Goal: Task Accomplishment & Management: Use online tool/utility

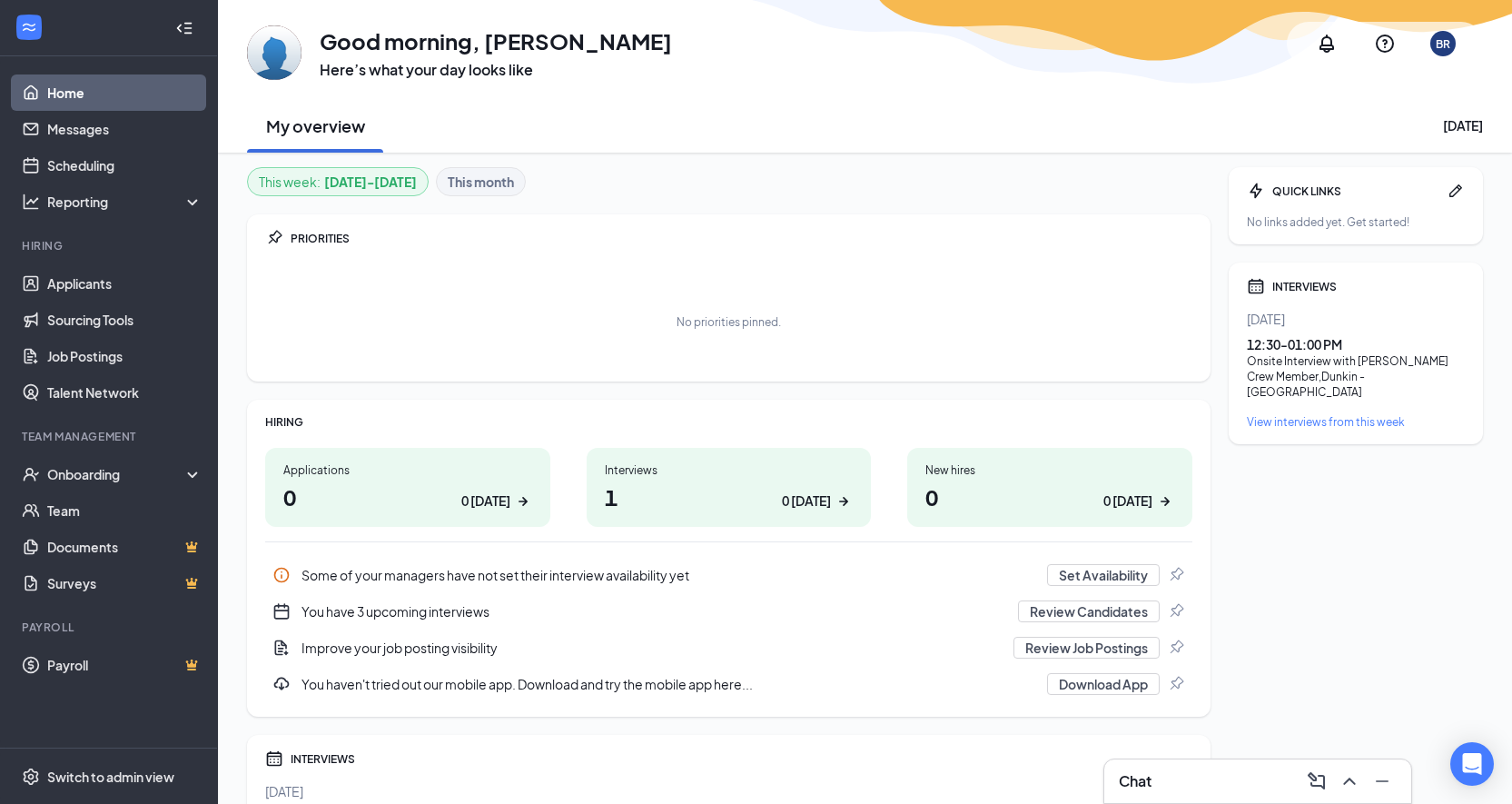
click at [683, 471] on div "Interviews" at bounding box center [729, 470] width 248 height 15
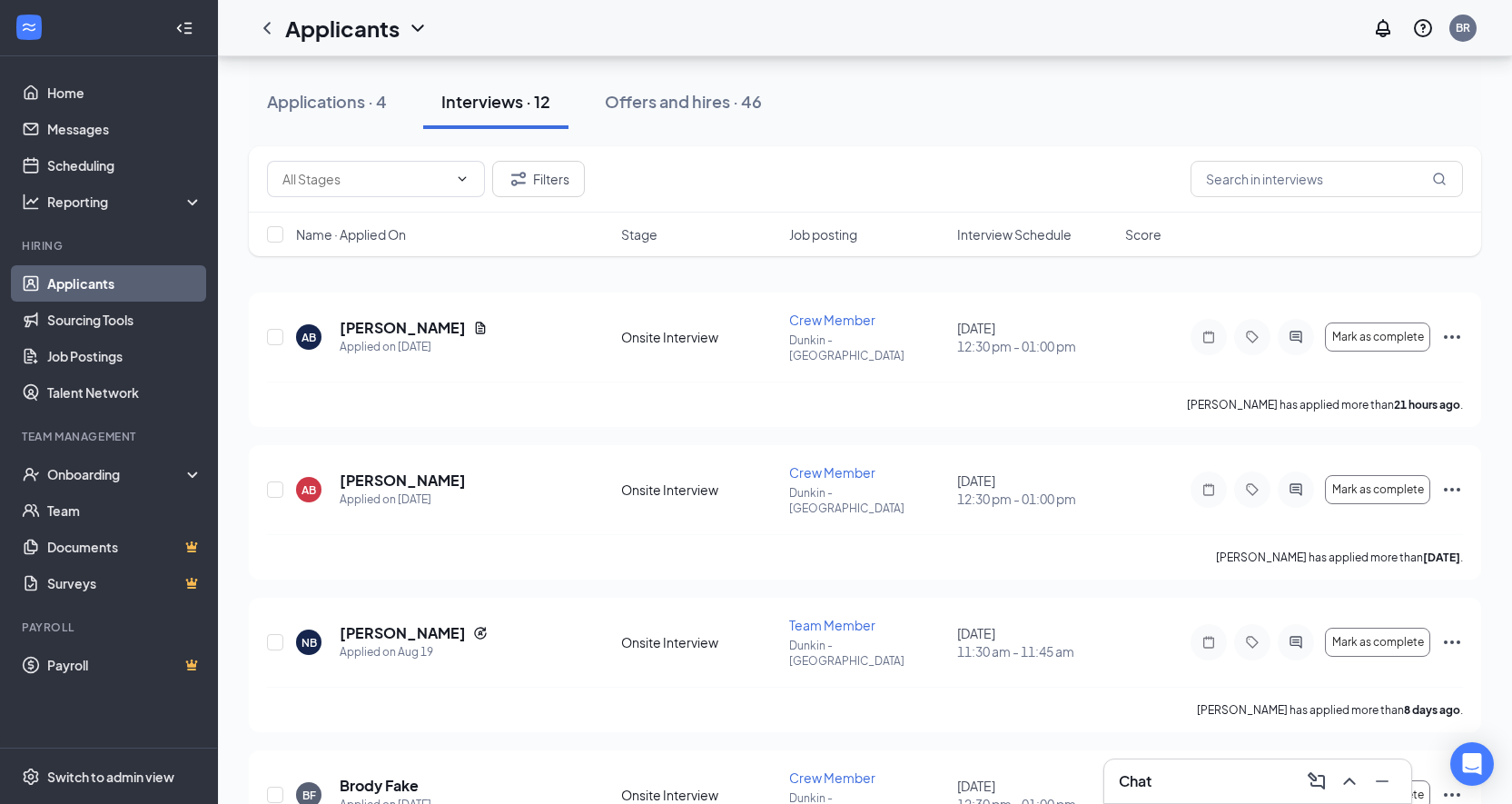
scroll to position [91, 0]
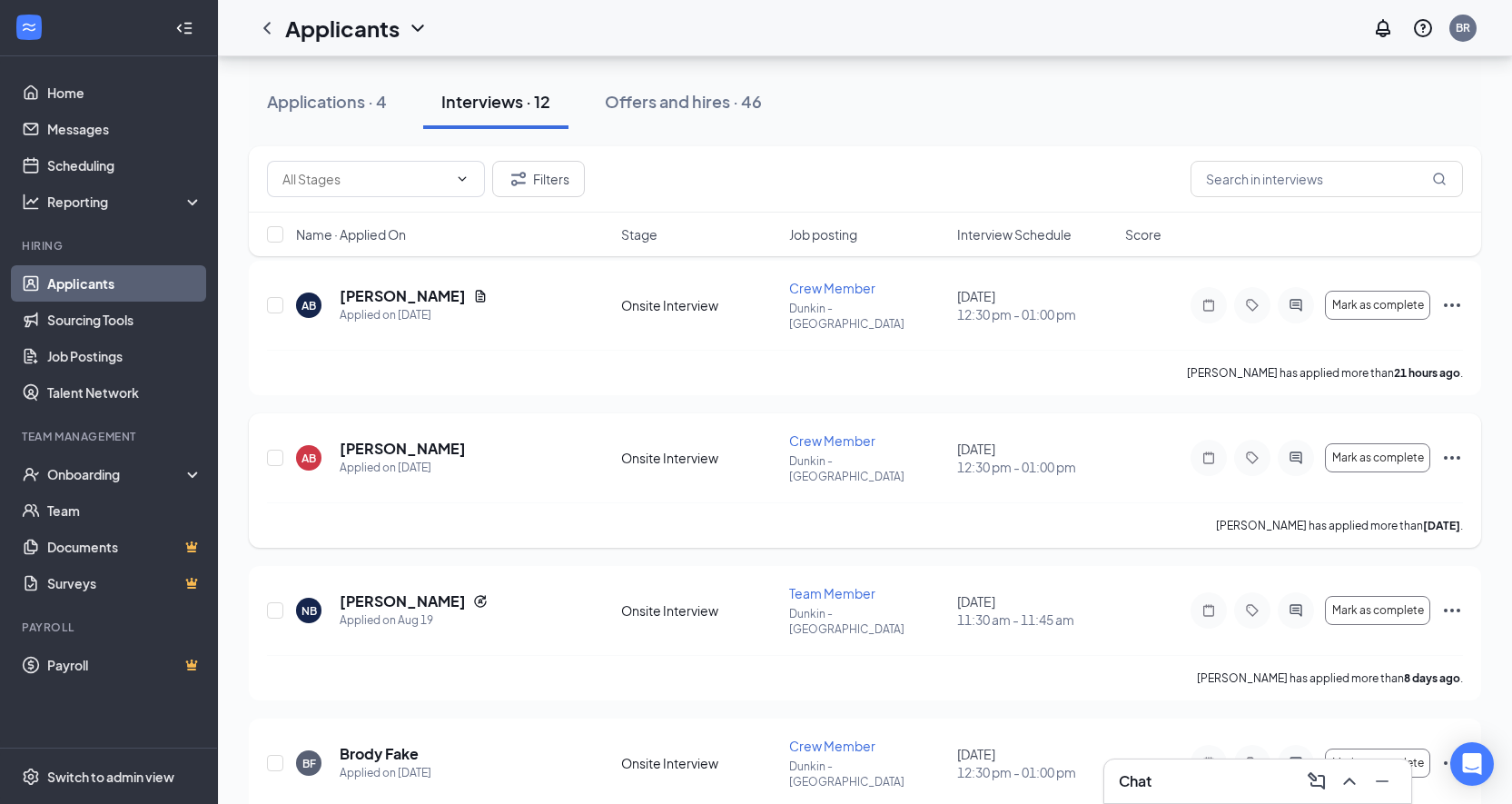
click at [1461, 447] on icon "Ellipses" at bounding box center [1451, 457] width 22 height 22
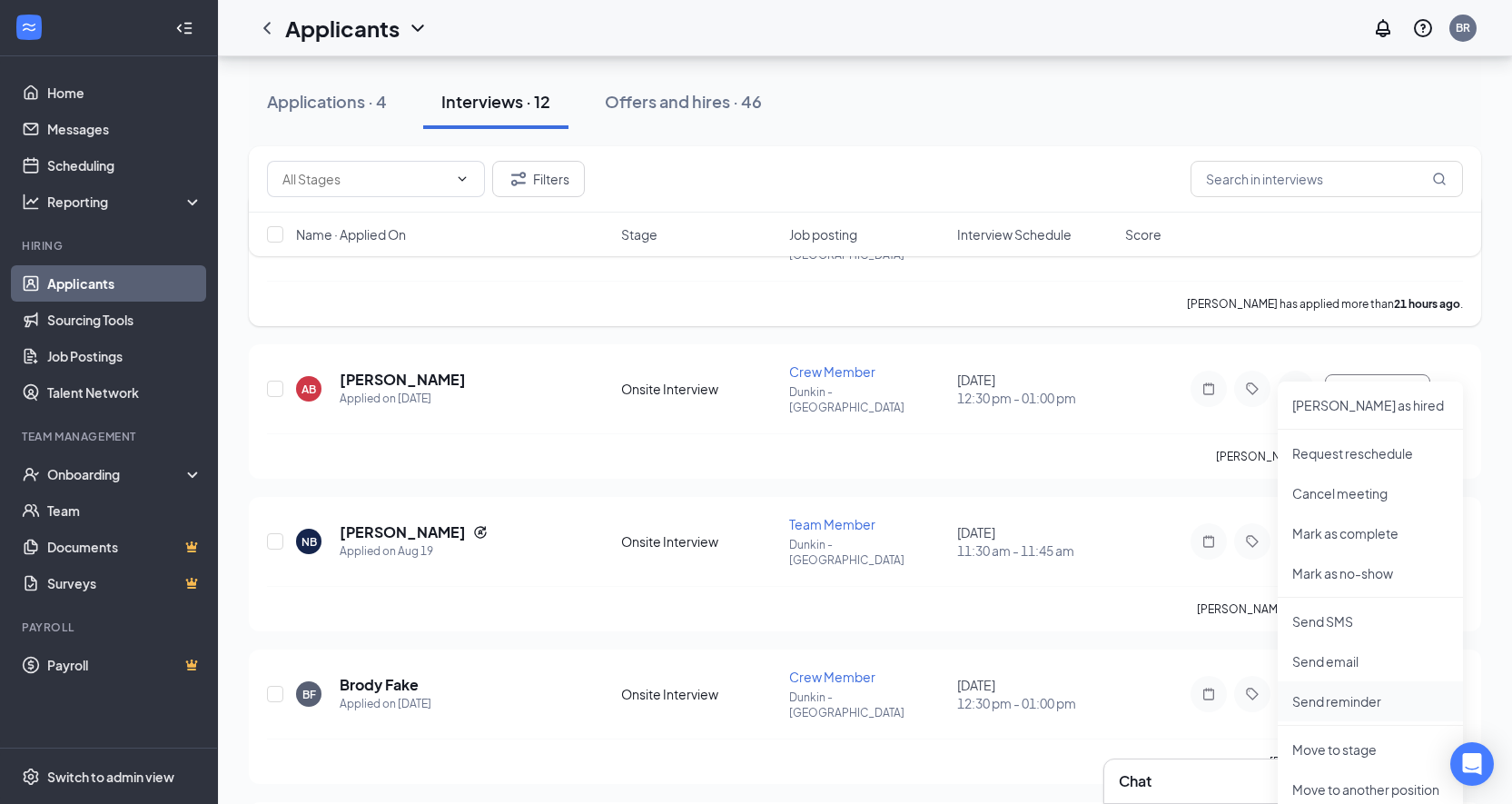
scroll to position [454, 0]
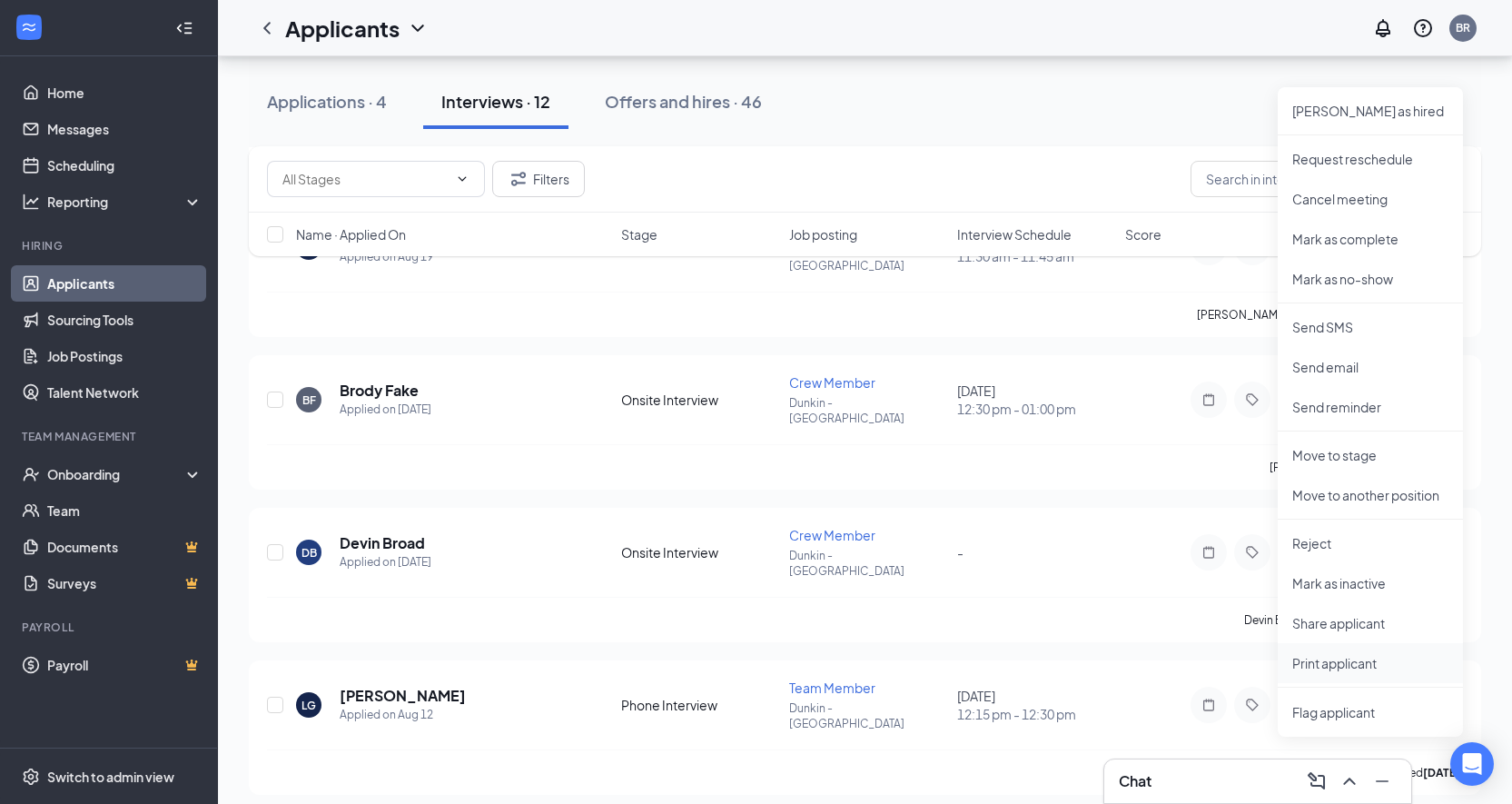
click at [1350, 657] on p "Print applicant" at bounding box center [1370, 663] width 156 height 18
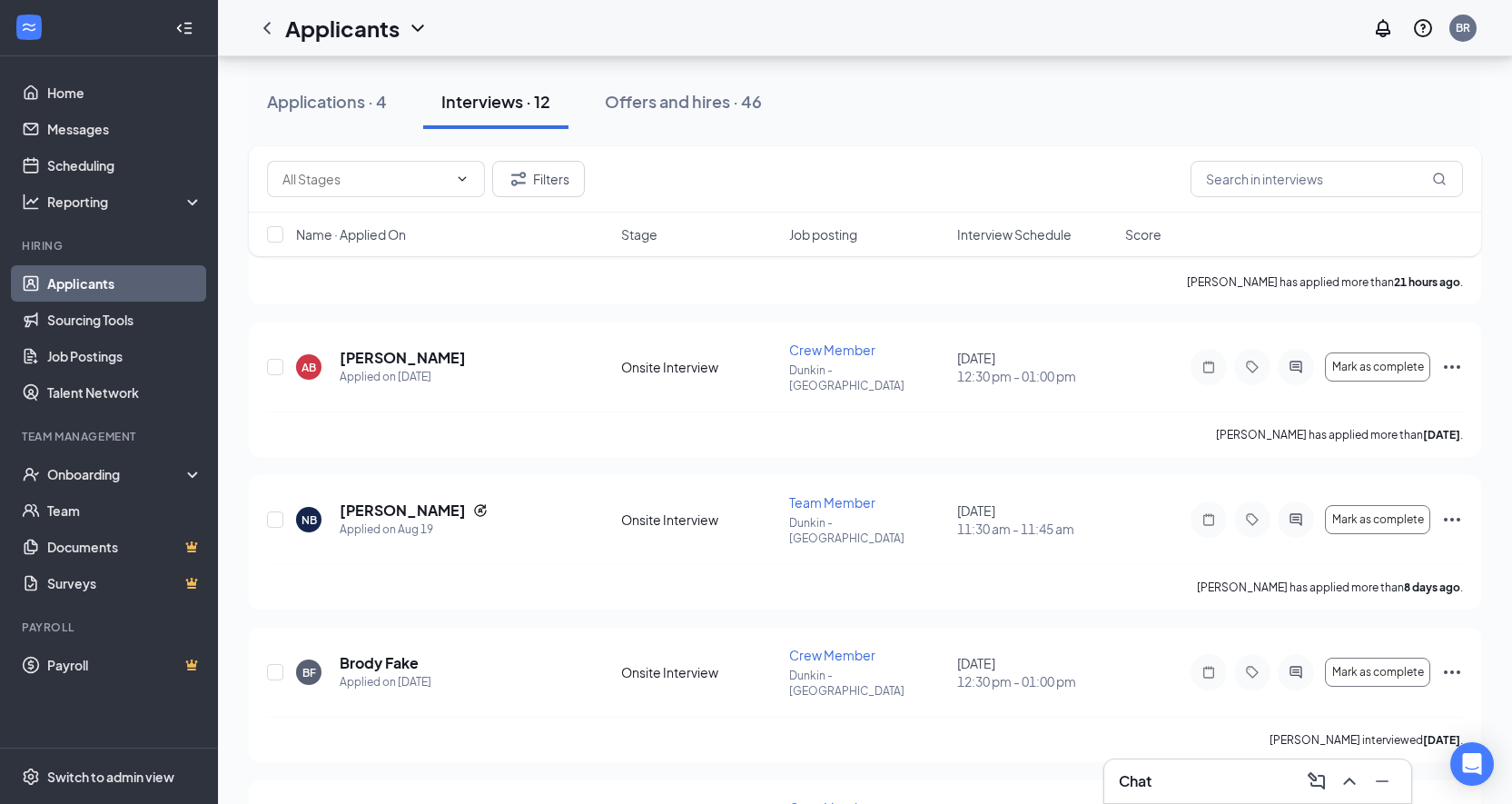
scroll to position [0, 0]
